Goal: Task Accomplishment & Management: Manage account settings

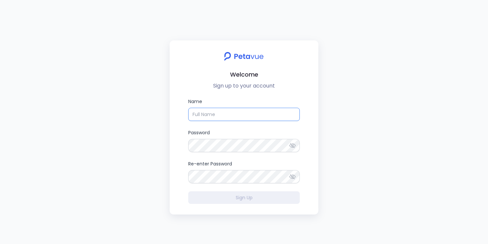
click at [219, 116] on input "Name" at bounding box center [244, 114] width 112 height 13
type input "Ijas Rachel"
click at [291, 144] on icon at bounding box center [292, 145] width 7 height 7
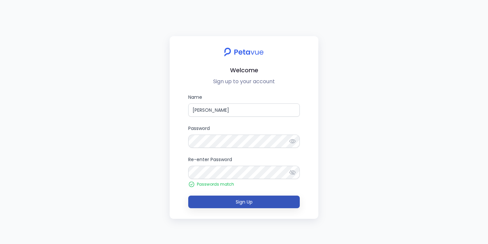
click at [237, 201] on span "Sign Up" at bounding box center [244, 202] width 17 height 7
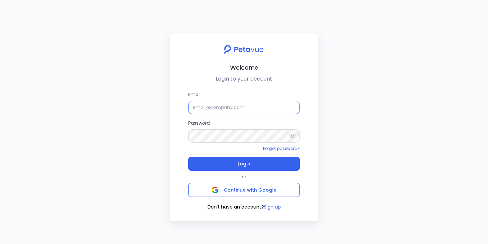
click at [234, 109] on input "Email" at bounding box center [244, 107] width 112 height 13
type input "r"
type input "ijas+racheltenant@petavue.com"
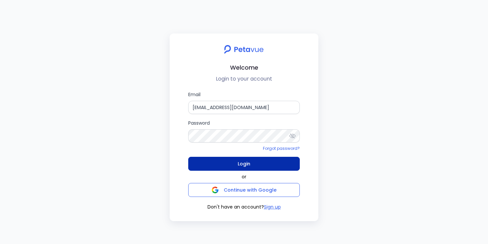
click at [225, 165] on button "Login" at bounding box center [244, 164] width 112 height 14
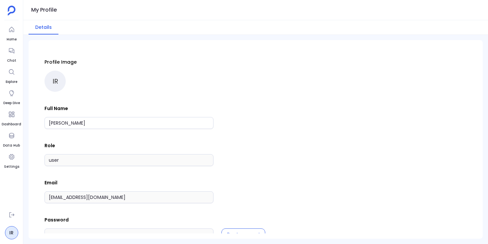
scroll to position [18, 0]
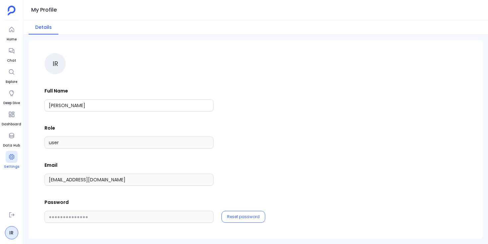
click at [13, 158] on icon at bounding box center [11, 156] width 5 height 5
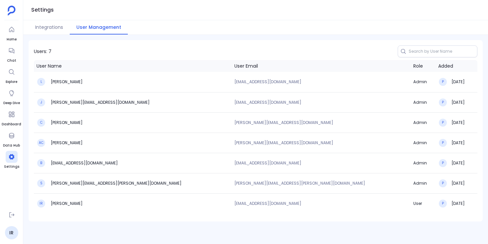
click at [271, 24] on div "Integrations User Management" at bounding box center [255, 27] width 465 height 15
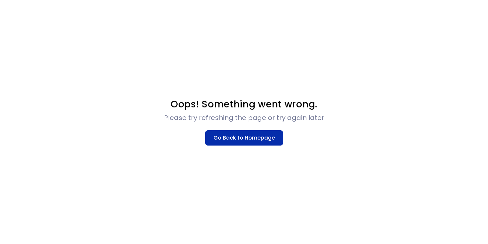
click at [222, 135] on button "Go Back to Homepage" at bounding box center [244, 137] width 78 height 15
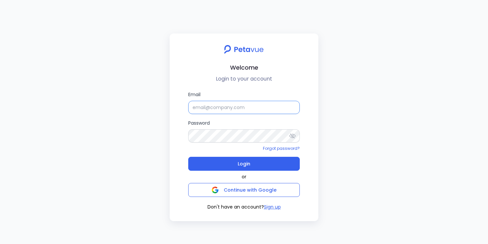
click at [223, 103] on input "Email" at bounding box center [244, 107] width 112 height 13
type input "ijas+racheltenant@petavue.com"
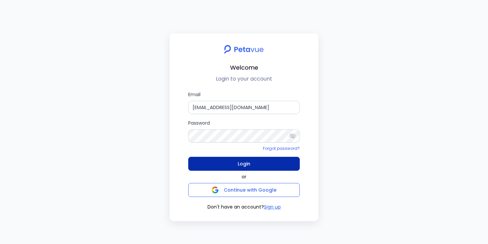
click at [216, 166] on button "Login" at bounding box center [244, 164] width 112 height 14
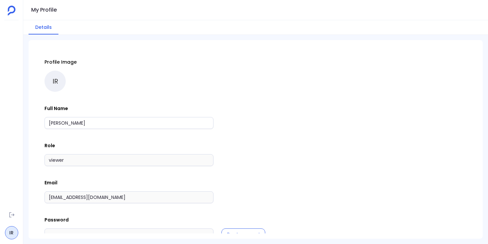
scroll to position [18, 0]
